Goal: Task Accomplishment & Management: Use online tool/utility

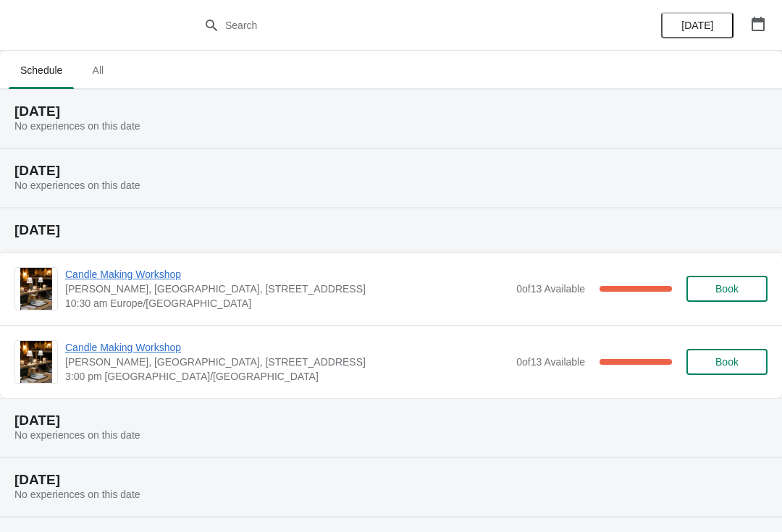
click at [103, 78] on span "All" at bounding box center [98, 70] width 36 height 26
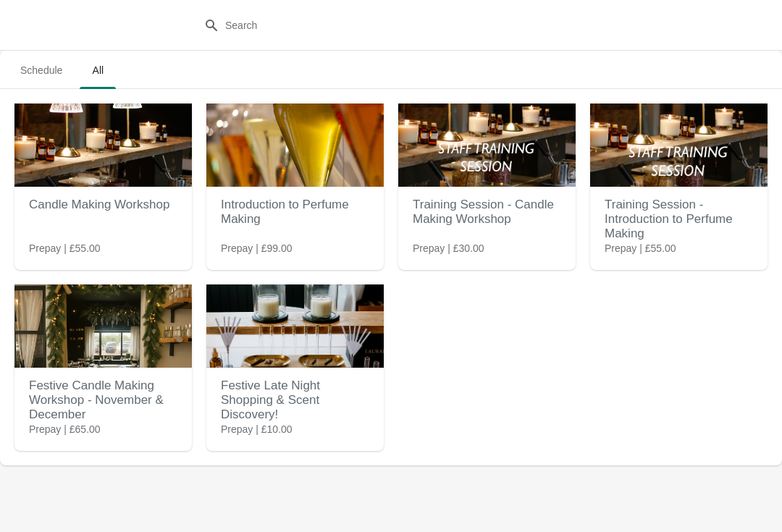
click at [146, 232] on div "Candle Making Workshop Prepay | £55.00" at bounding box center [102, 169] width 177 height 130
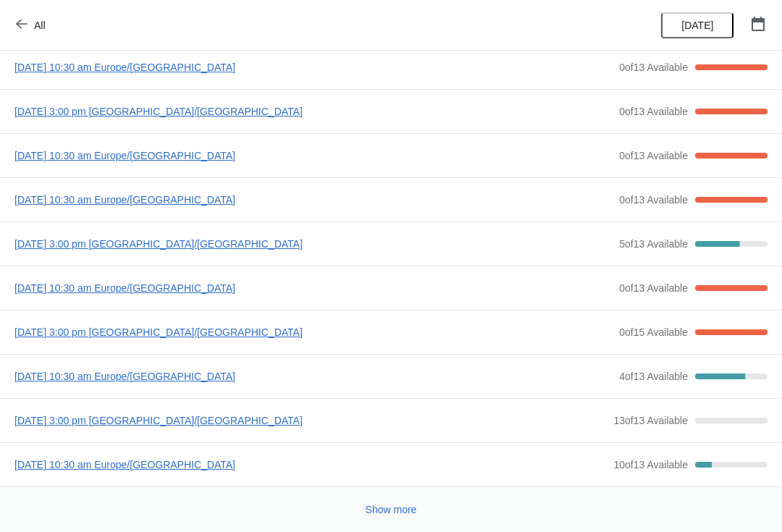
scroll to position [78, 0]
click at [399, 508] on span "Show more" at bounding box center [391, 510] width 51 height 12
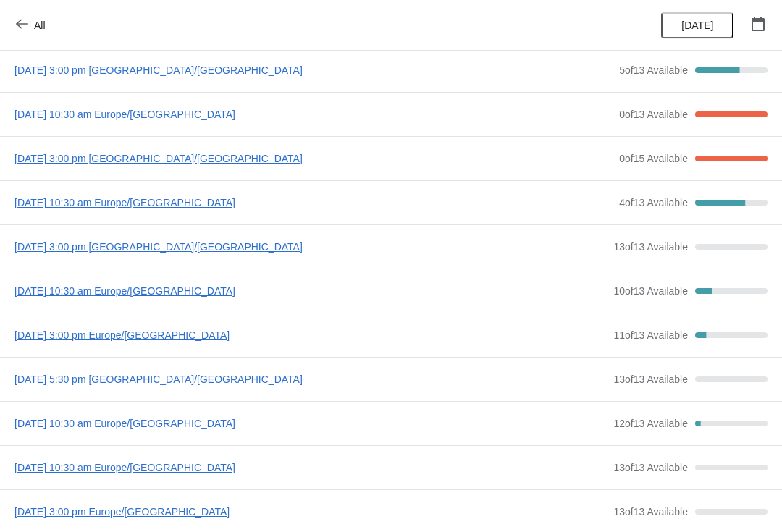
scroll to position [254, 0]
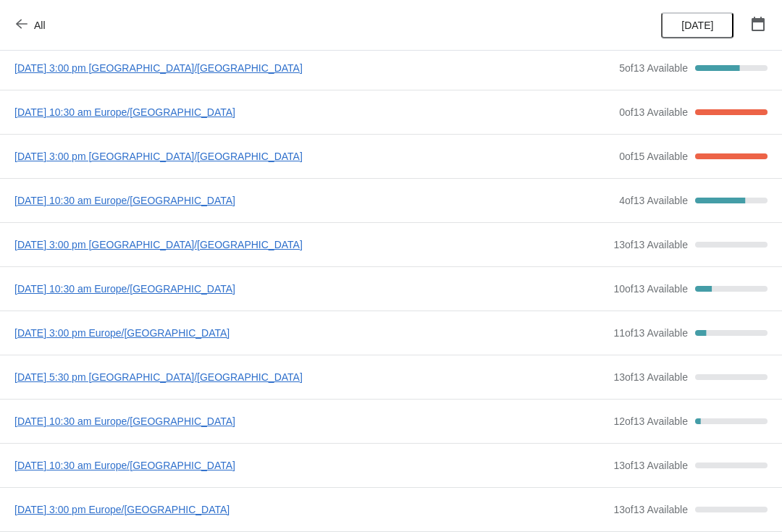
click at [649, 332] on span "11 of 13 Available" at bounding box center [650, 333] width 75 height 12
click at [718, 325] on div "[DATE] 3:00 pm Europe/[GEOGRAPHIC_DATA] 11 of 13 Available 15.384615384615385 %" at bounding box center [391, 333] width 782 height 44
click at [703, 338] on div "11 of 13 Available 15.384615384615385 %" at bounding box center [690, 333] width 154 height 14
click at [243, 336] on span "[DATE] 3:00 pm Europe/[GEOGRAPHIC_DATA]" at bounding box center [310, 333] width 592 height 14
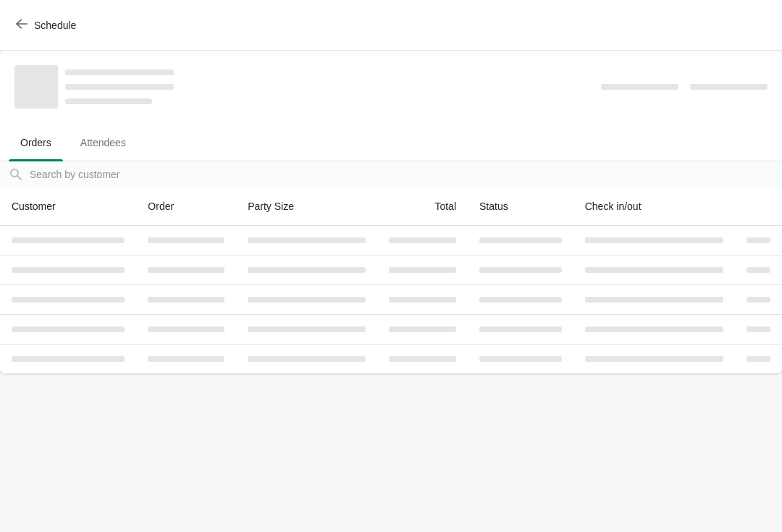
scroll to position [0, 0]
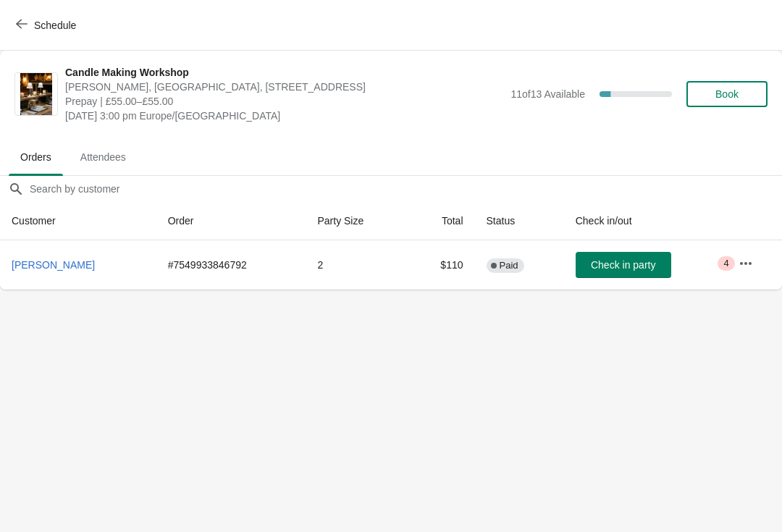
click at [745, 263] on icon "button" at bounding box center [746, 262] width 12 height 3
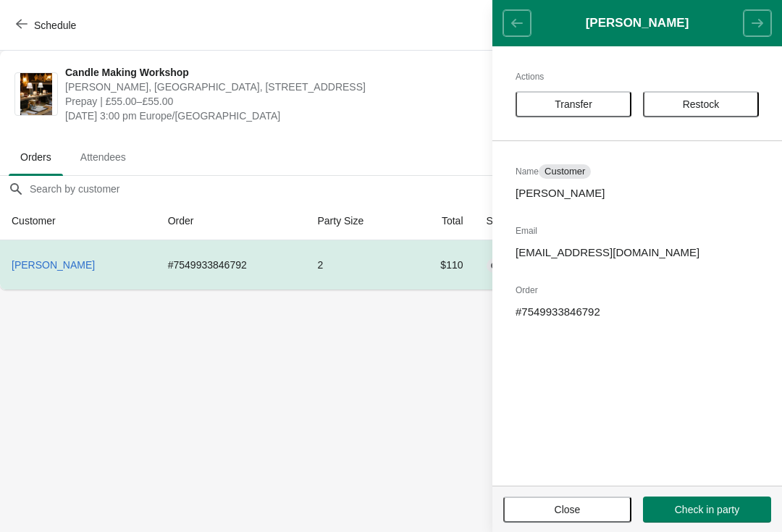
click at [609, 103] on span "Transfer" at bounding box center [574, 104] width 90 height 12
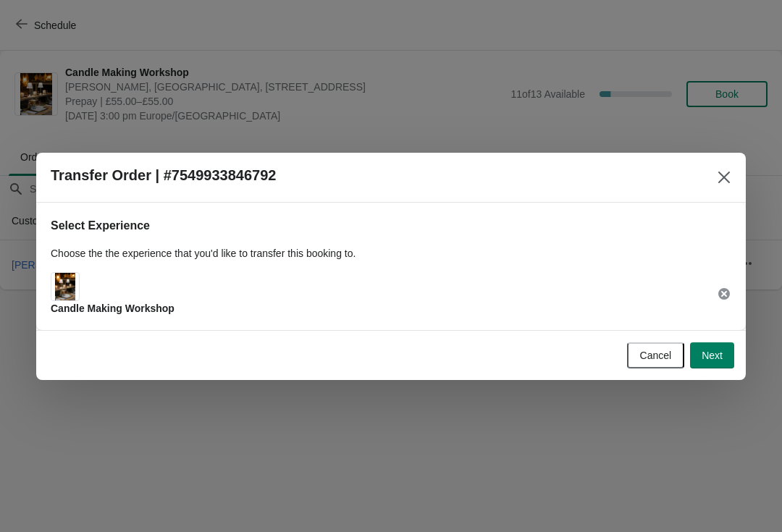
click at [726, 361] on button "Next" at bounding box center [712, 356] width 44 height 26
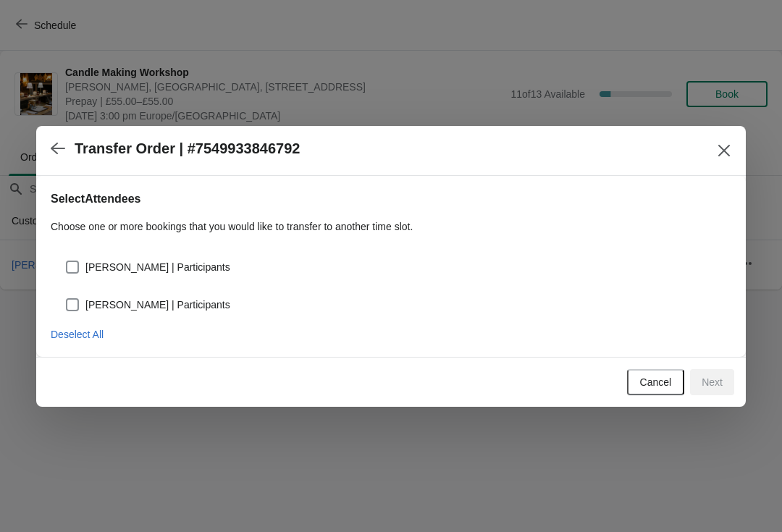
click at [77, 310] on span at bounding box center [72, 304] width 13 height 13
click at [67, 299] on input "[PERSON_NAME] | Participants" at bounding box center [66, 298] width 1 height 1
checkbox input "true"
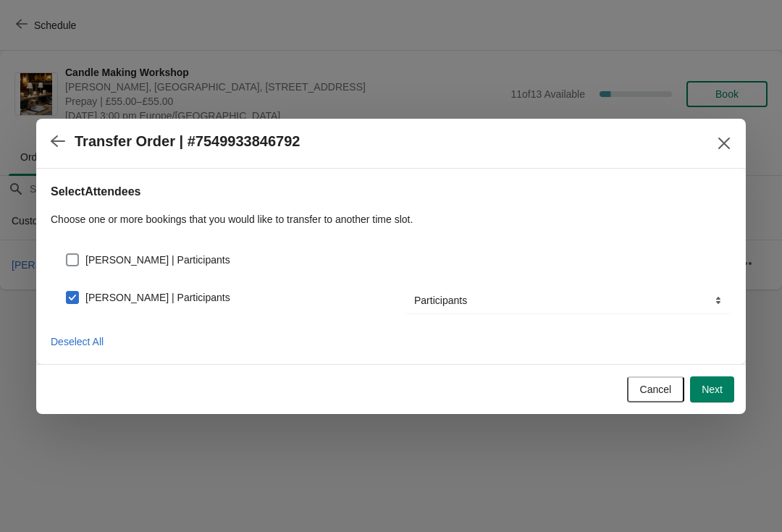
click at [69, 259] on span at bounding box center [72, 259] width 13 height 13
click at [67, 254] on input "[PERSON_NAME] | Participants" at bounding box center [66, 253] width 1 height 1
checkbox input "true"
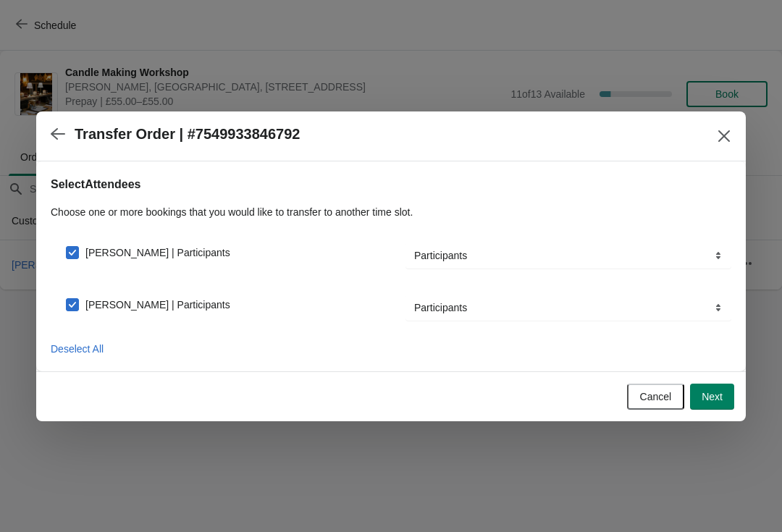
click at [715, 395] on span "Next" at bounding box center [712, 397] width 21 height 12
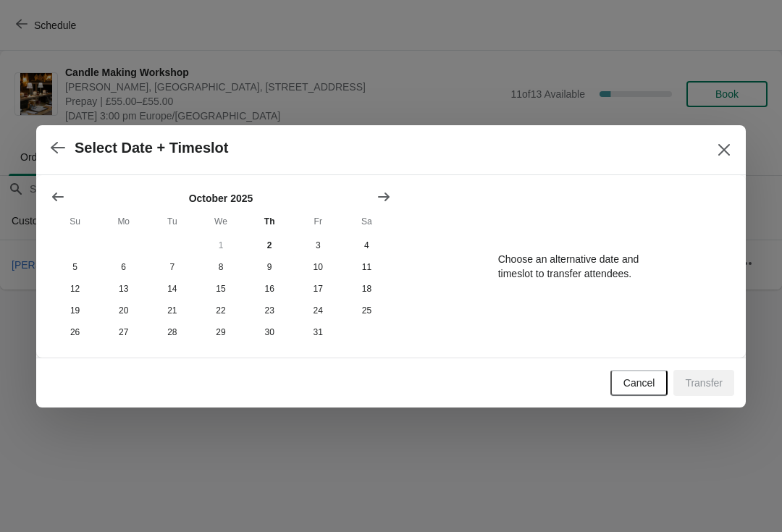
click at [382, 201] on icon "Show next month, November 2025" at bounding box center [384, 197] width 14 height 14
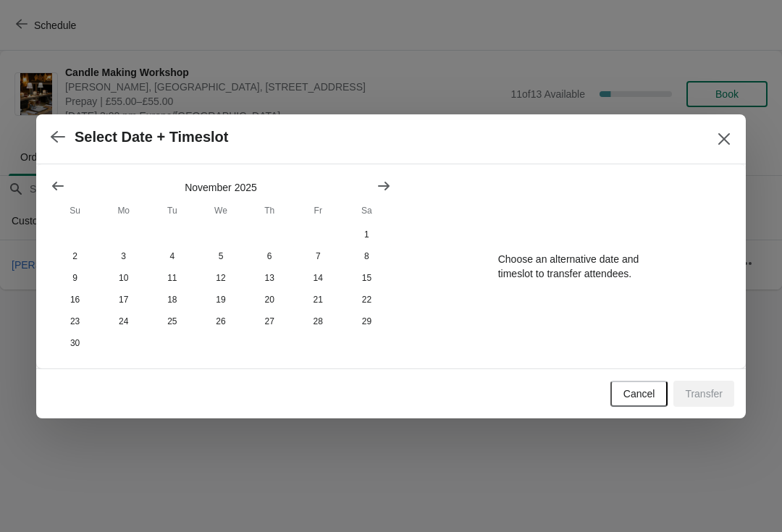
click at [390, 182] on icon "Show next month, December 2025" at bounding box center [384, 186] width 14 height 14
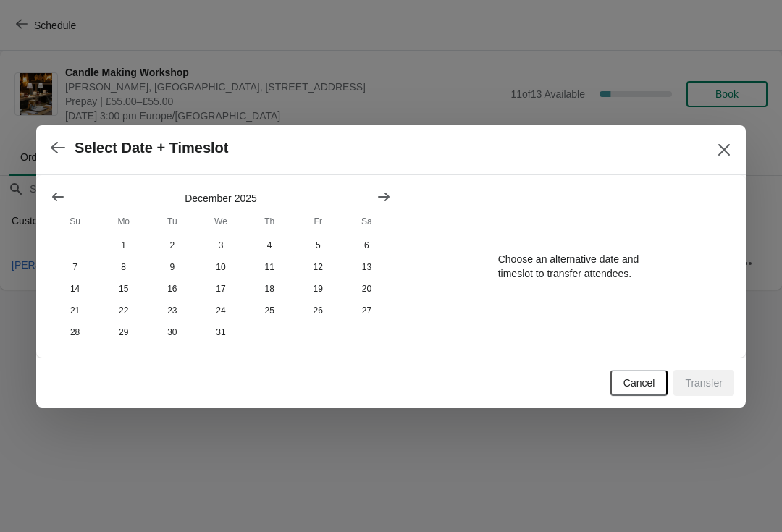
click at [372, 196] on button "Show next month, January 2026" at bounding box center [384, 197] width 26 height 26
click at [374, 310] on button "24" at bounding box center [367, 311] width 49 height 22
click at [722, 143] on icon "Close" at bounding box center [724, 150] width 14 height 14
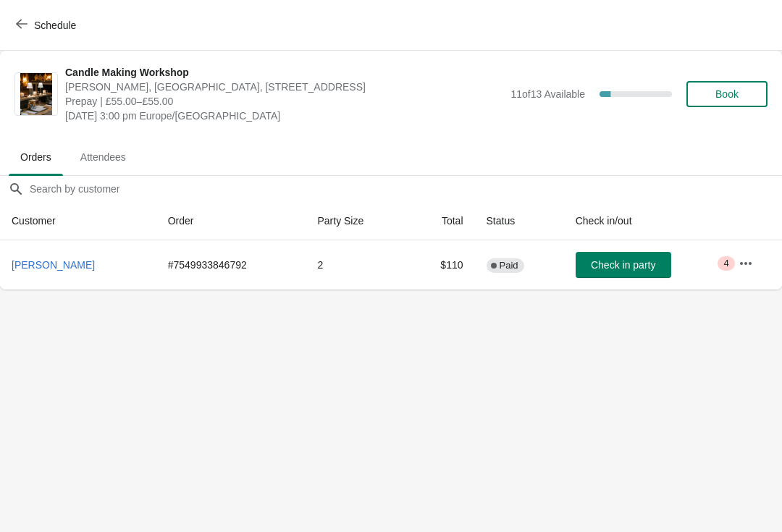
click at [20, 33] on button "Schedule" at bounding box center [47, 25] width 80 height 26
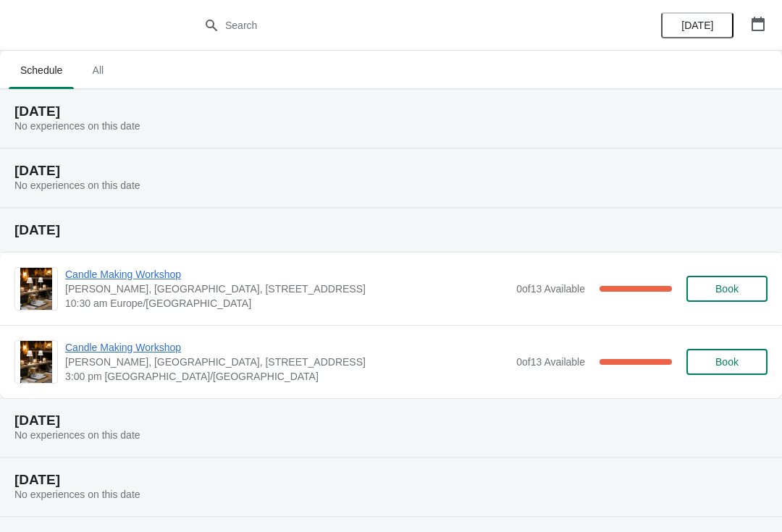
click at [109, 60] on span "All" at bounding box center [98, 70] width 36 height 26
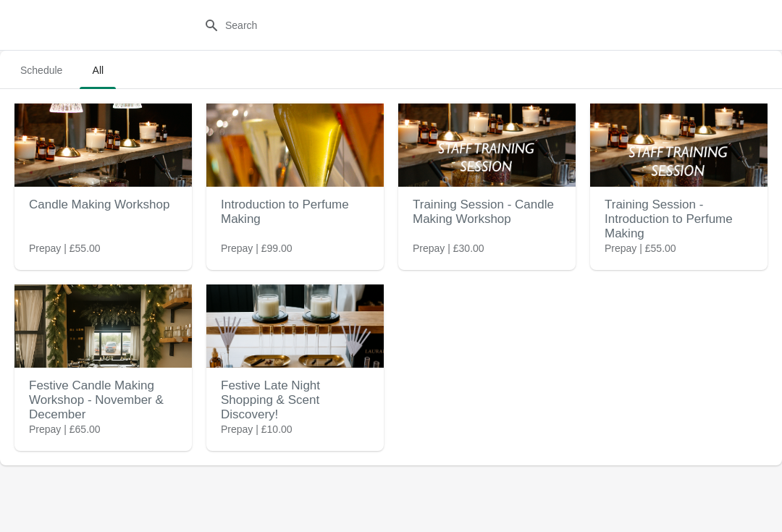
click at [118, 210] on h2 "Candle Making Workshop" at bounding box center [103, 204] width 148 height 29
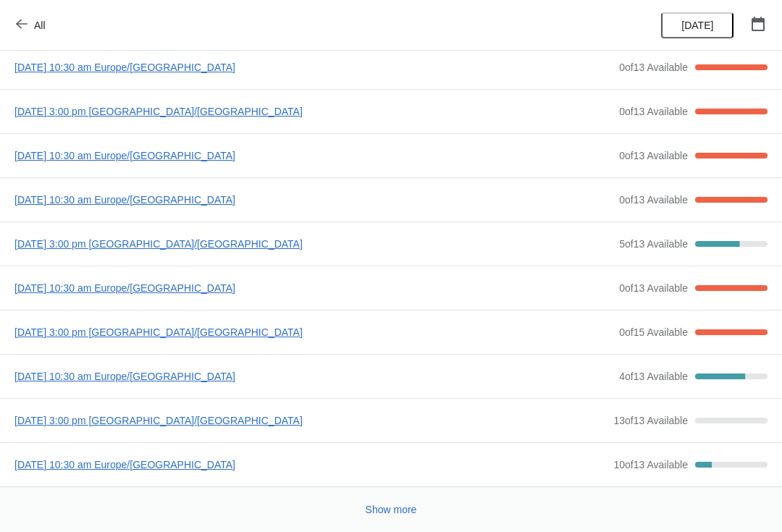
scroll to position [78, 0]
click at [381, 521] on button "Show more" at bounding box center [391, 510] width 63 height 26
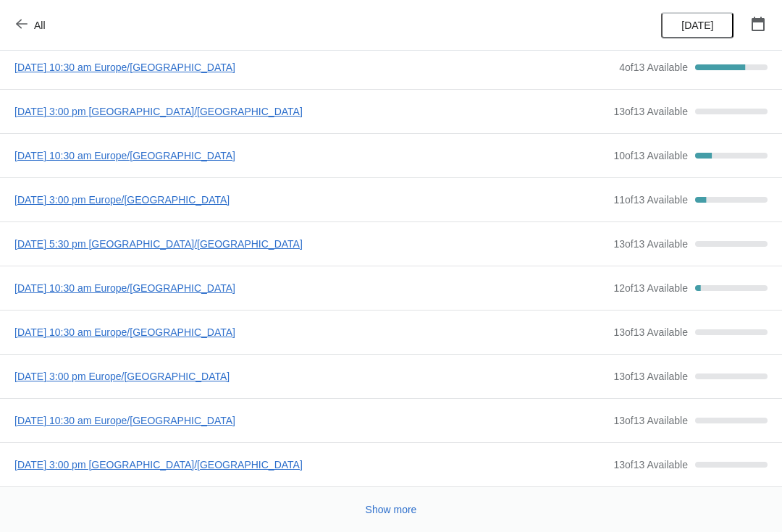
scroll to position [387, 0]
click at [34, 28] on span "All" at bounding box center [40, 26] width 12 height 12
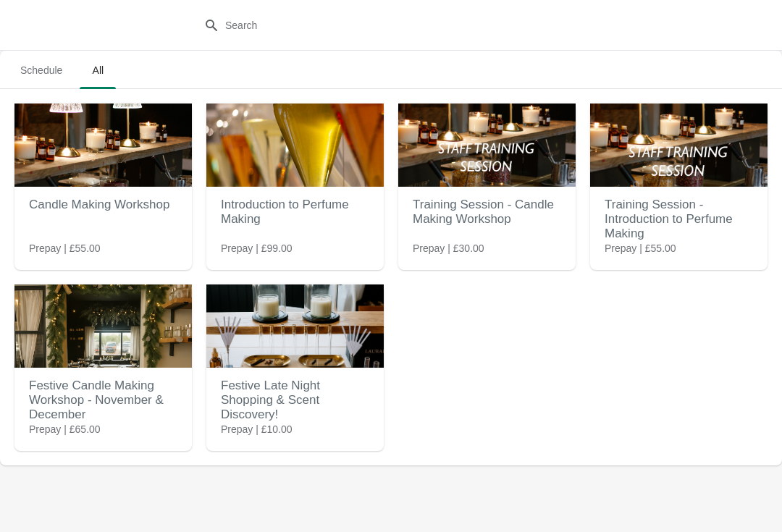
scroll to position [0, 0]
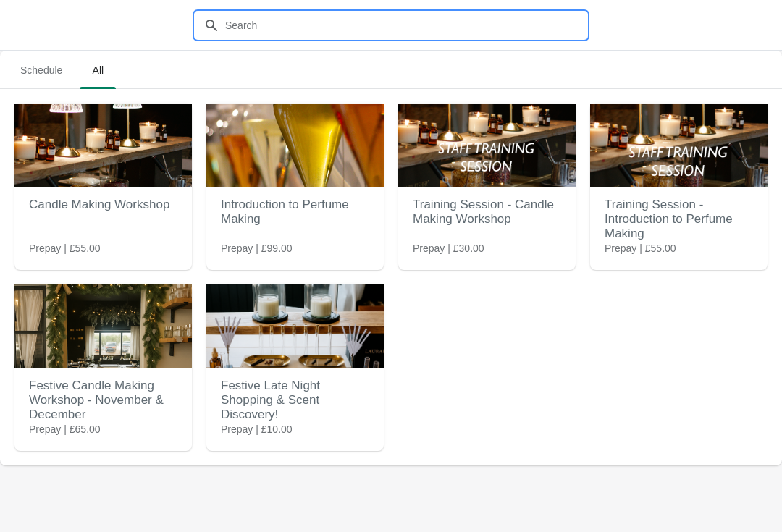
click at [366, 24] on input "text" at bounding box center [405, 25] width 362 height 26
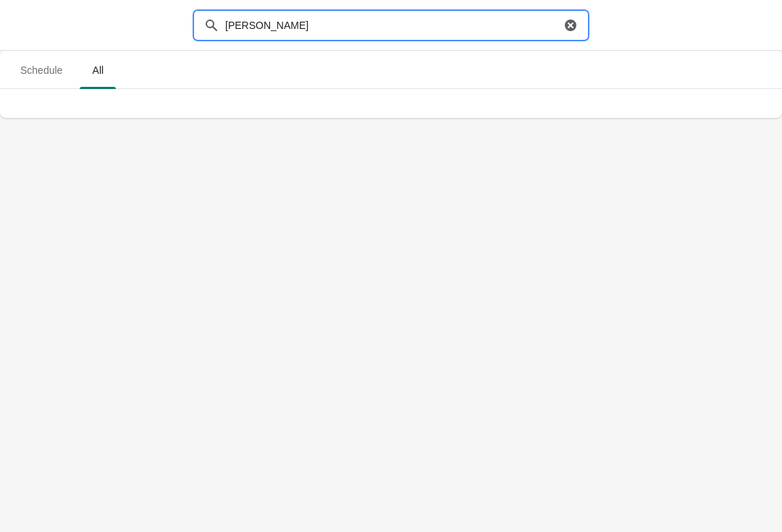
type input "[PERSON_NAME]"
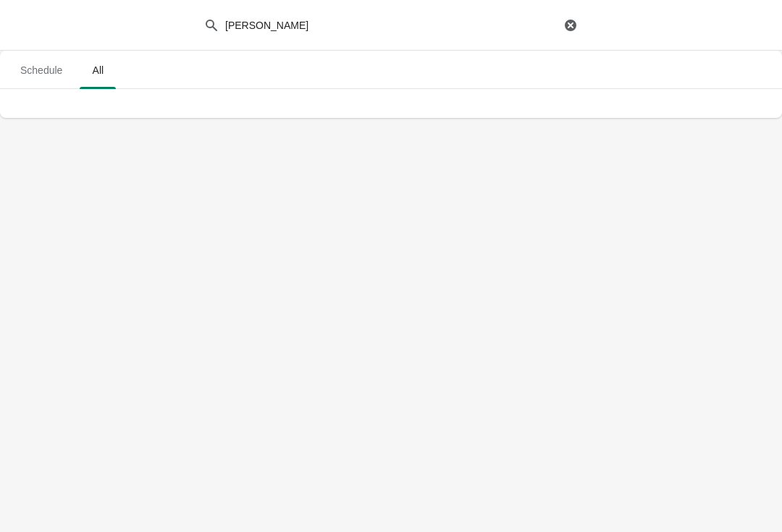
click at [565, 22] on icon "button" at bounding box center [570, 25] width 14 height 14
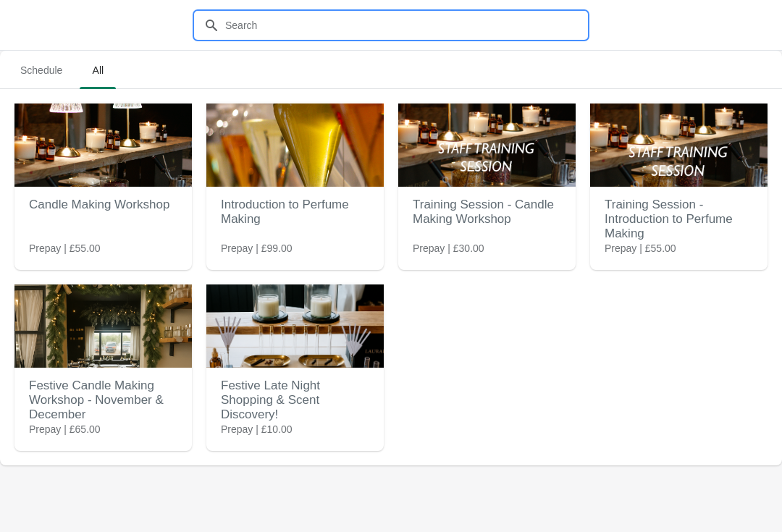
click at [115, 209] on h2 "Candle Making Workshop" at bounding box center [103, 204] width 148 height 29
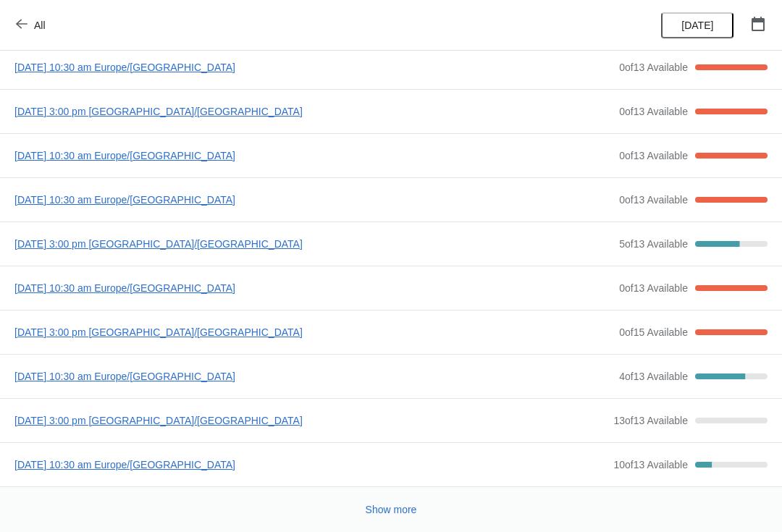
scroll to position [78, 0]
click at [403, 498] on button "Show more" at bounding box center [391, 510] width 63 height 26
click at [19, 16] on button "All" at bounding box center [32, 25] width 50 height 26
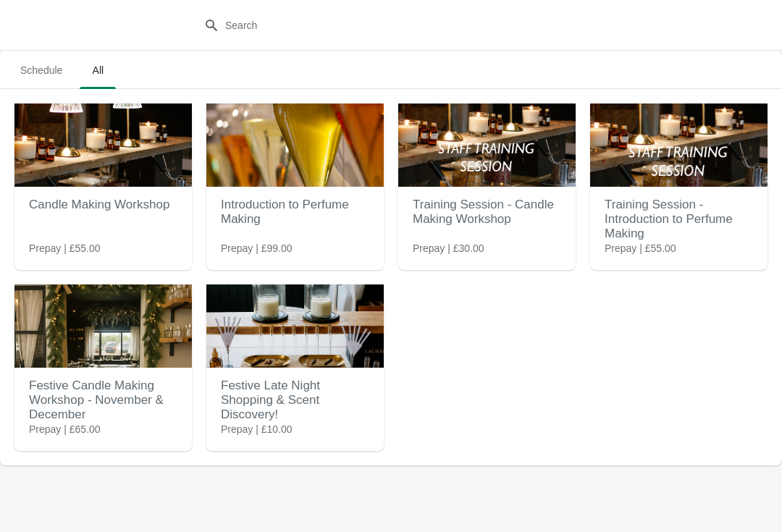
scroll to position [0, 0]
click at [492, 212] on h2 "Training Session - Candle Making Workshop" at bounding box center [487, 211] width 148 height 43
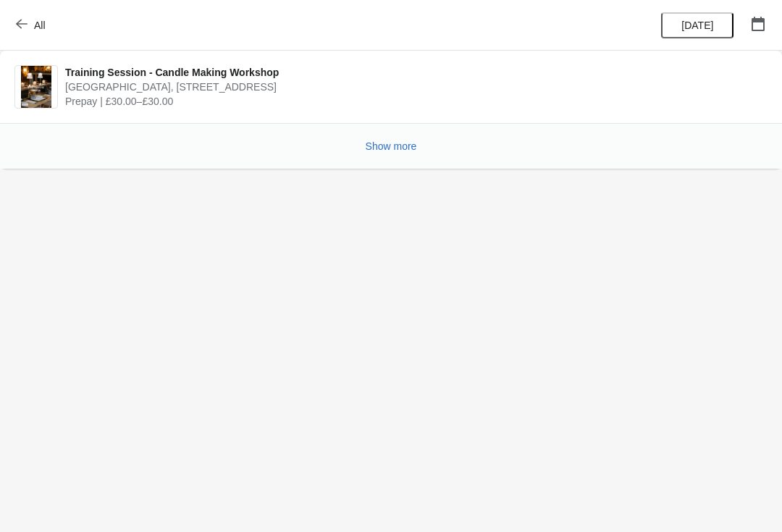
click at [38, 25] on span "All" at bounding box center [40, 26] width 12 height 12
